Goal: Information Seeking & Learning: Learn about a topic

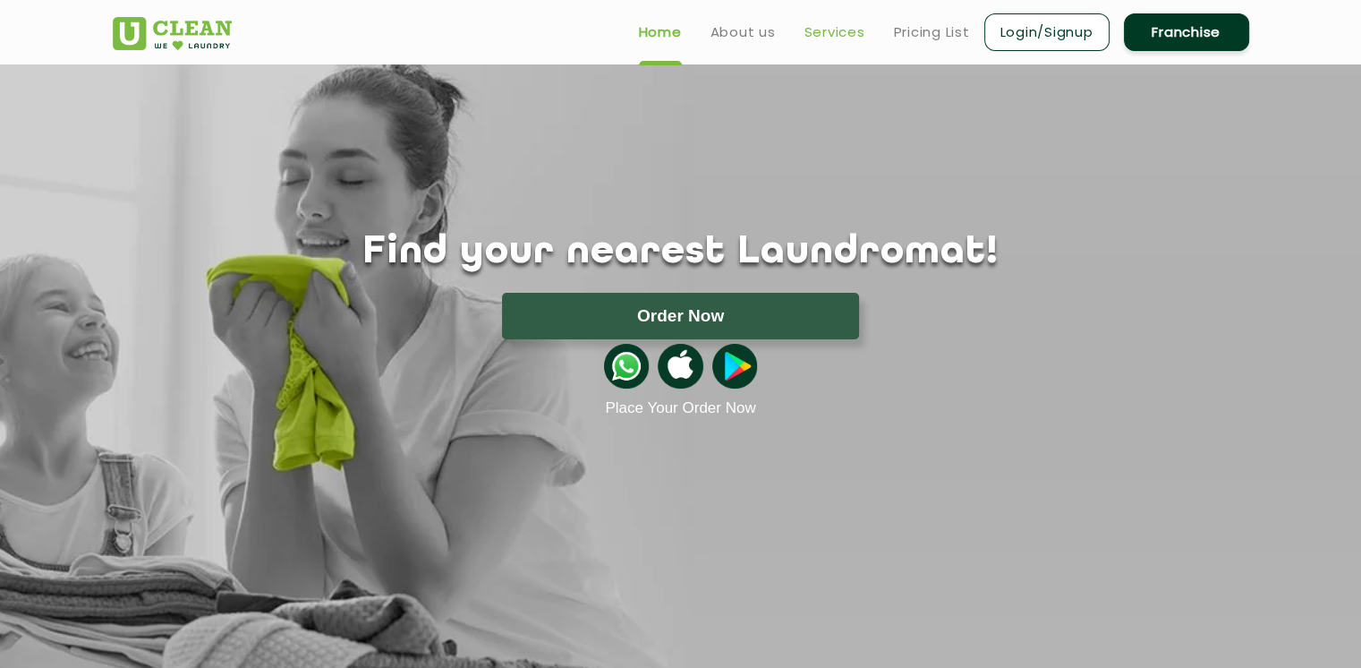
click at [826, 24] on link "Services" at bounding box center [834, 31] width 61 height 21
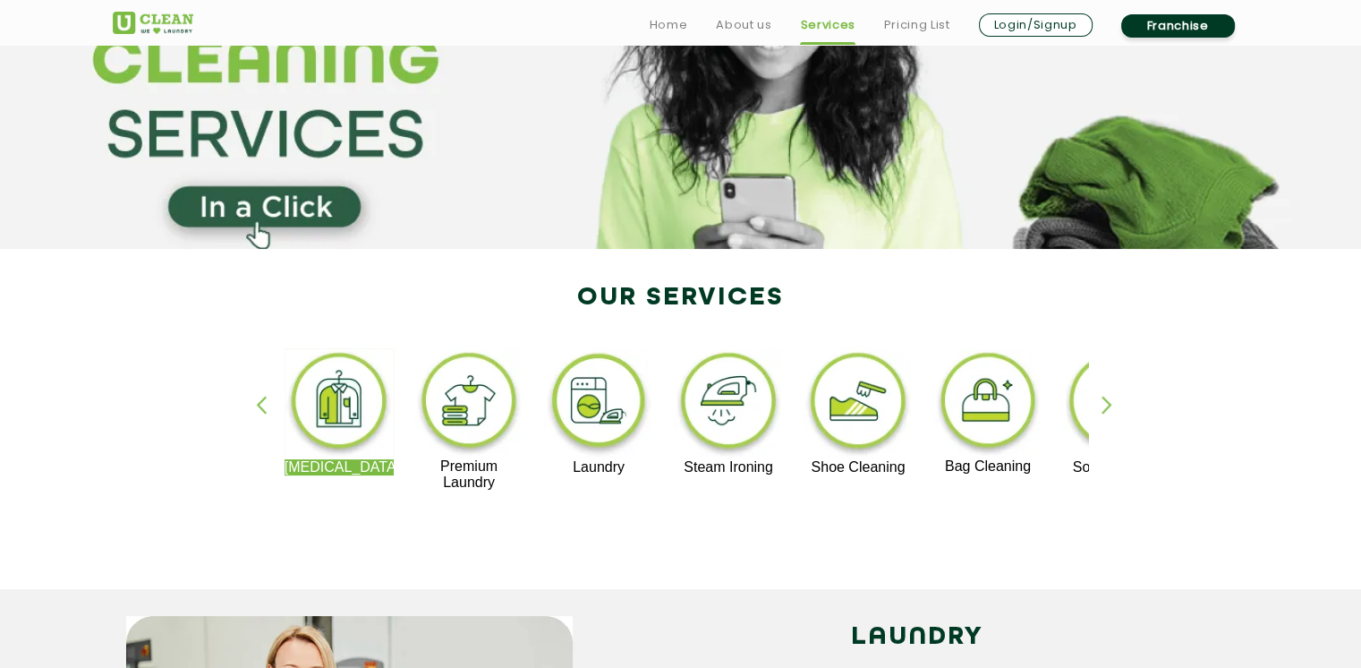
scroll to position [185, 0]
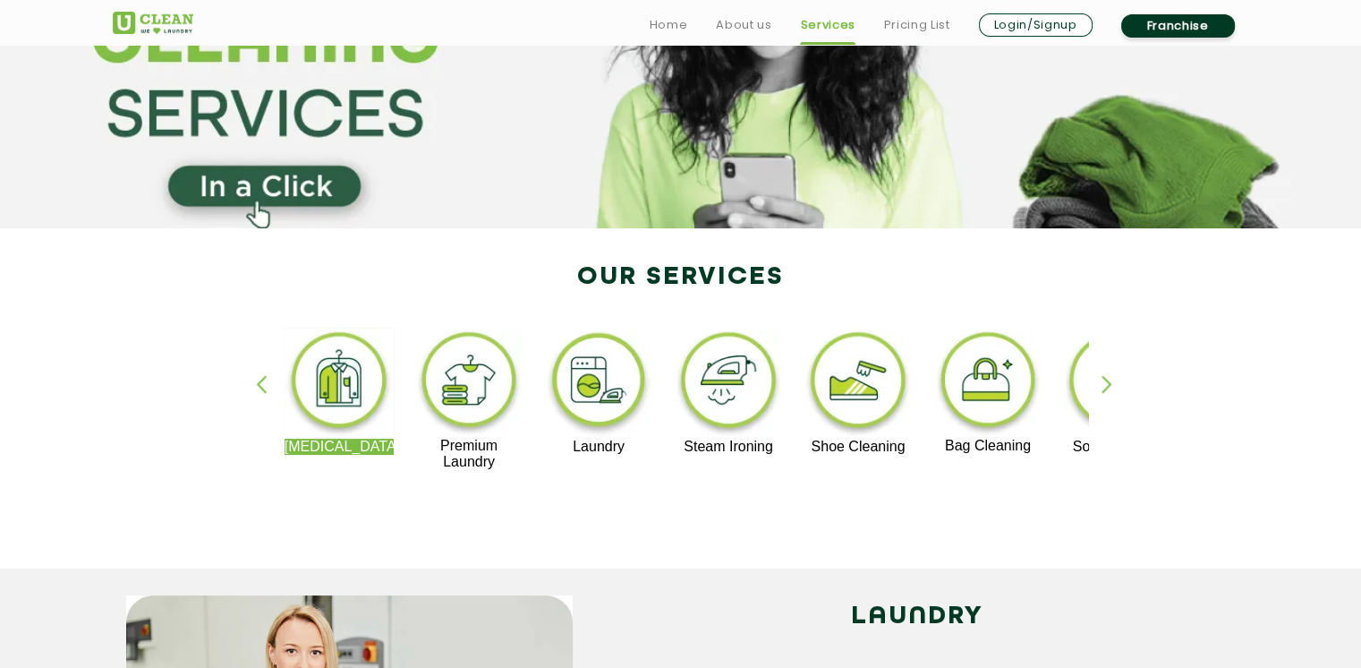
click at [1096, 382] on div "[MEDICAL_DATA] Premium Laundry Laundry Steam Ironing Shoe Cleaning Bag Cleaning…" at bounding box center [680, 407] width 1163 height 322
click at [1107, 382] on div "button" at bounding box center [1115, 399] width 27 height 49
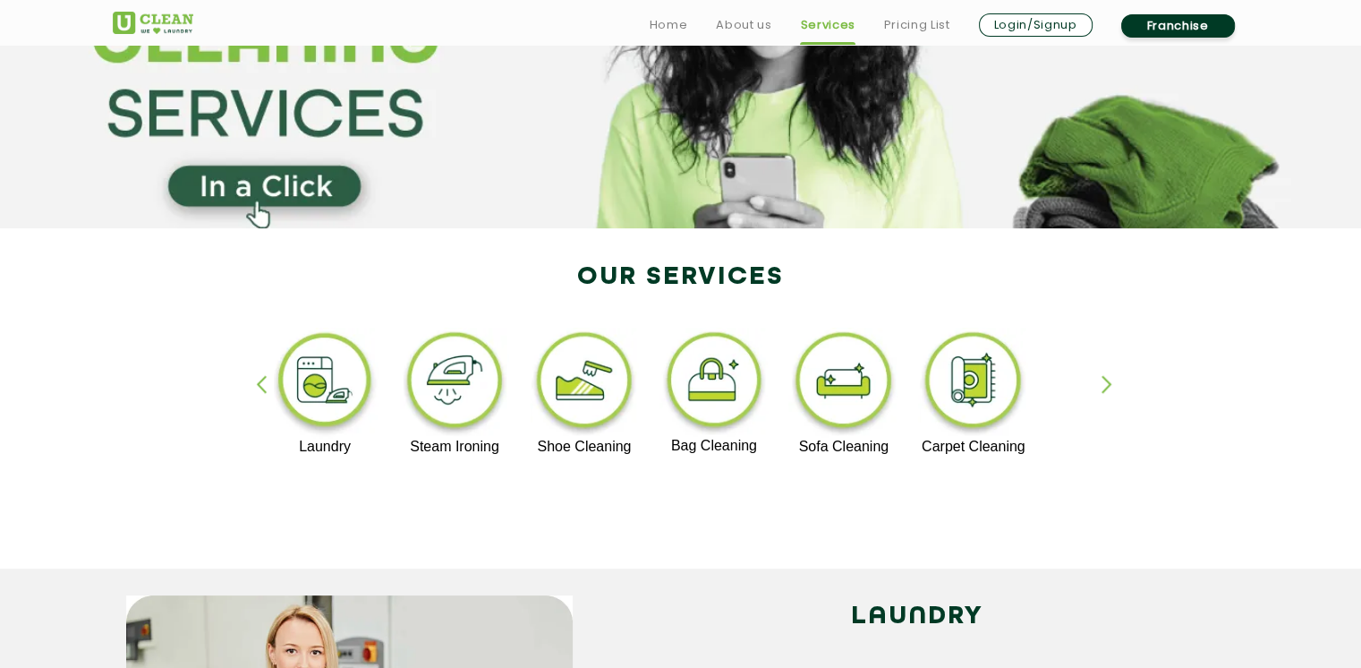
click at [1107, 382] on div "button" at bounding box center [1115, 399] width 27 height 49
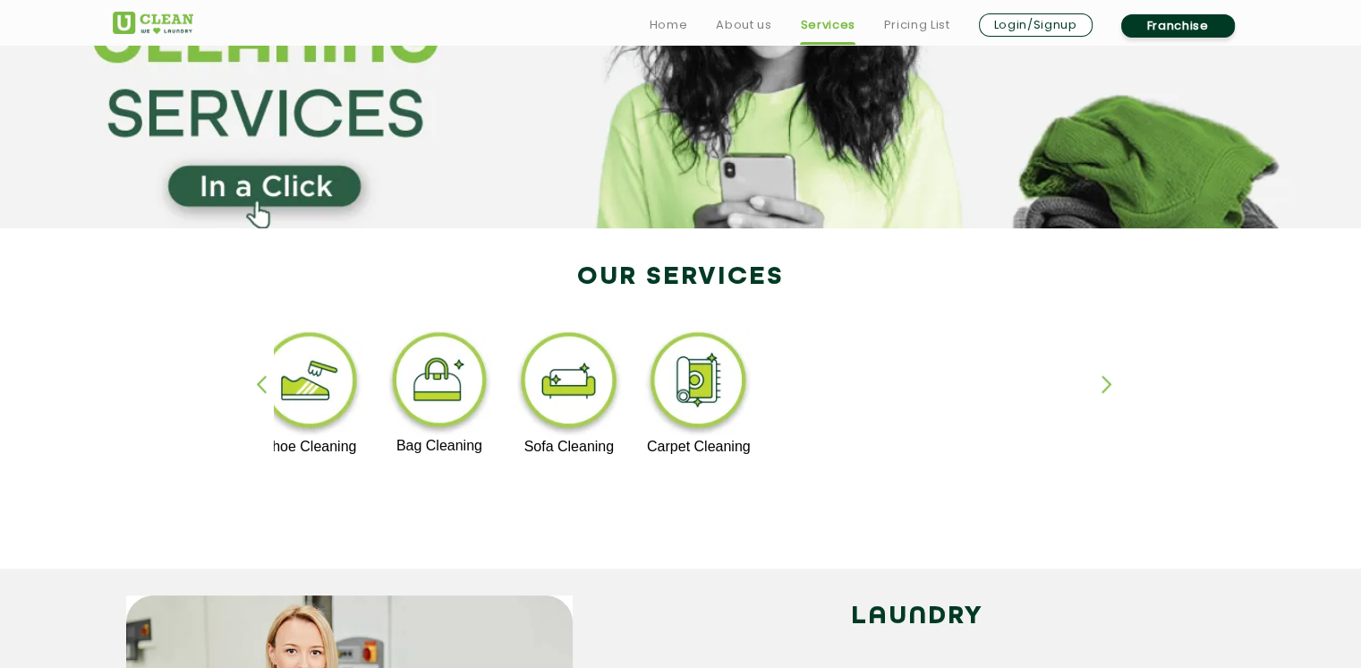
click at [131, 513] on div "[MEDICAL_DATA] Premium Laundry Laundry Steam Ironing Shoe Cleaning Bag Cleaning…" at bounding box center [680, 407] width 1163 height 322
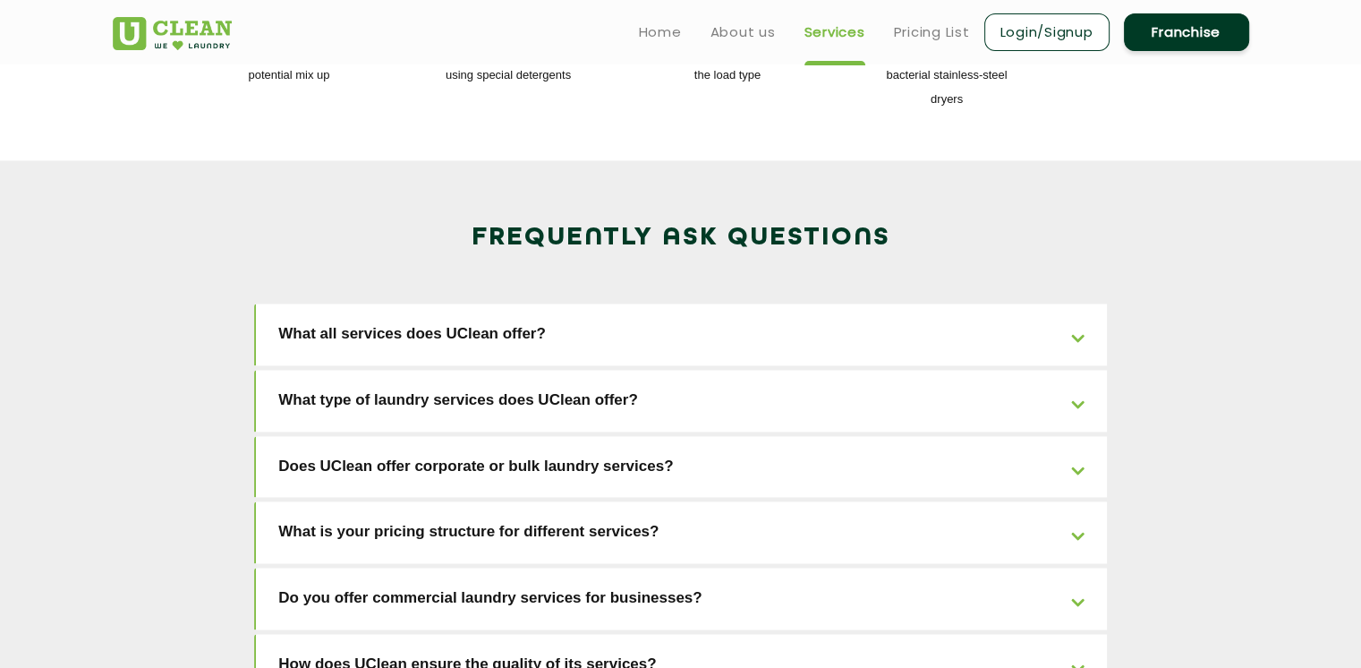
scroll to position [2655, 0]
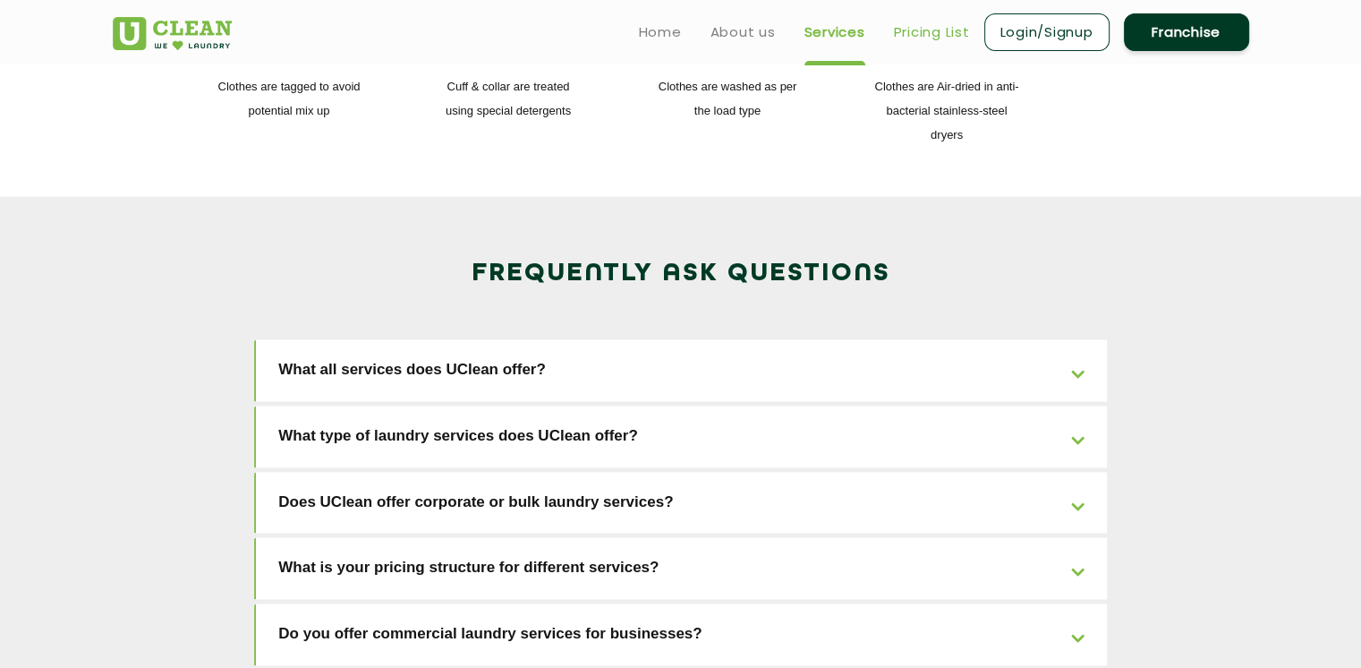
click at [909, 34] on link "Pricing List" at bounding box center [932, 31] width 76 height 21
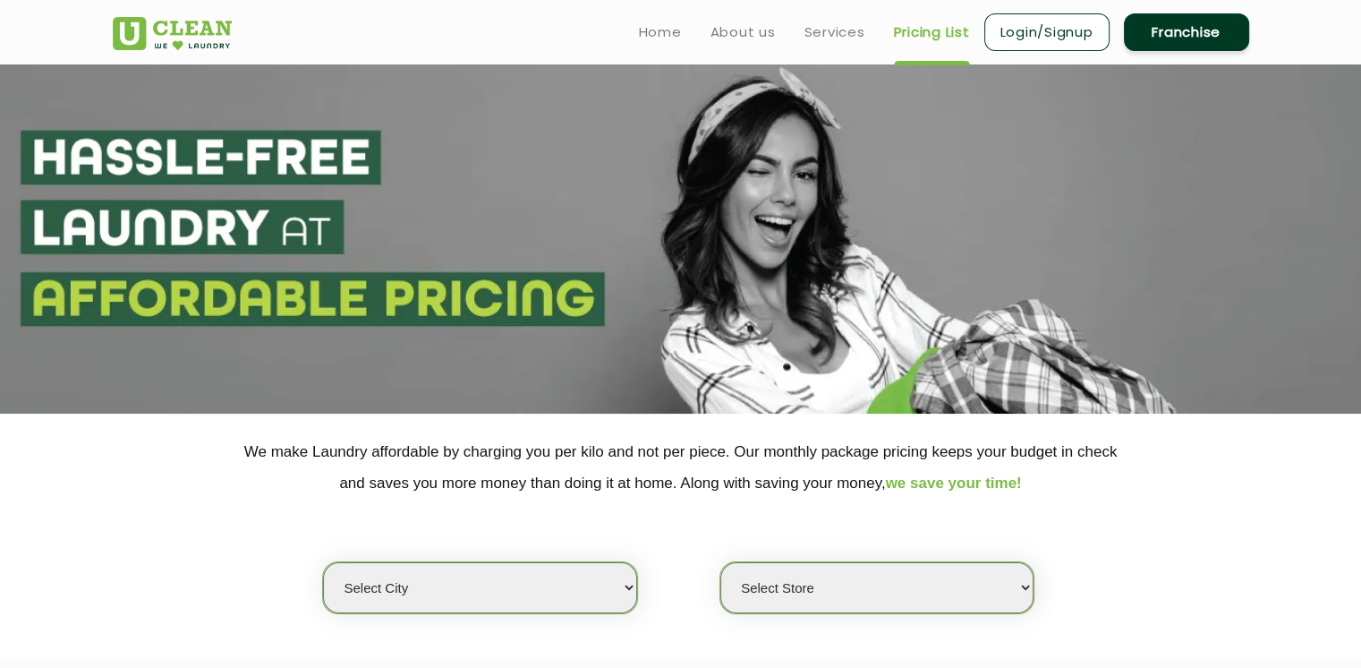
click at [519, 592] on select "Select city [GEOGRAPHIC_DATA] [GEOGRAPHIC_DATA] [GEOGRAPHIC_DATA] [GEOGRAPHIC_D…" at bounding box center [479, 587] width 313 height 51
click at [382, 581] on select "Select city [GEOGRAPHIC_DATA] [GEOGRAPHIC_DATA] [GEOGRAPHIC_DATA] [GEOGRAPHIC_D…" at bounding box center [479, 587] width 313 height 51
select select "175"
click at [809, 583] on select "Select Store" at bounding box center [876, 587] width 313 height 51
